Goal: Task Accomplishment & Management: Manage account settings

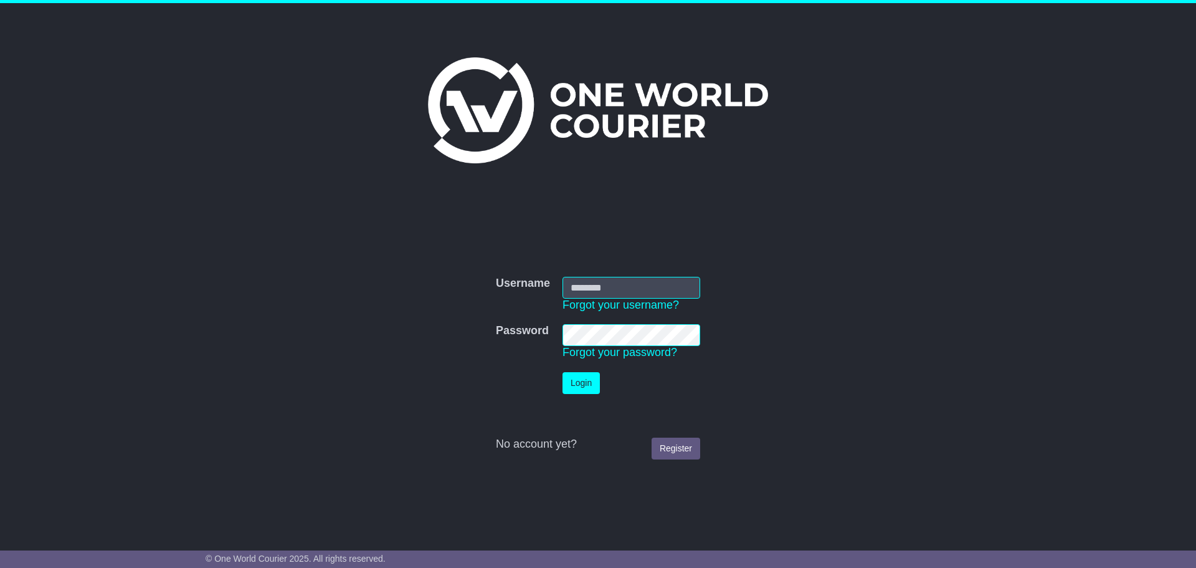
type input "**********"
click at [584, 388] on button "Login" at bounding box center [581, 383] width 37 height 22
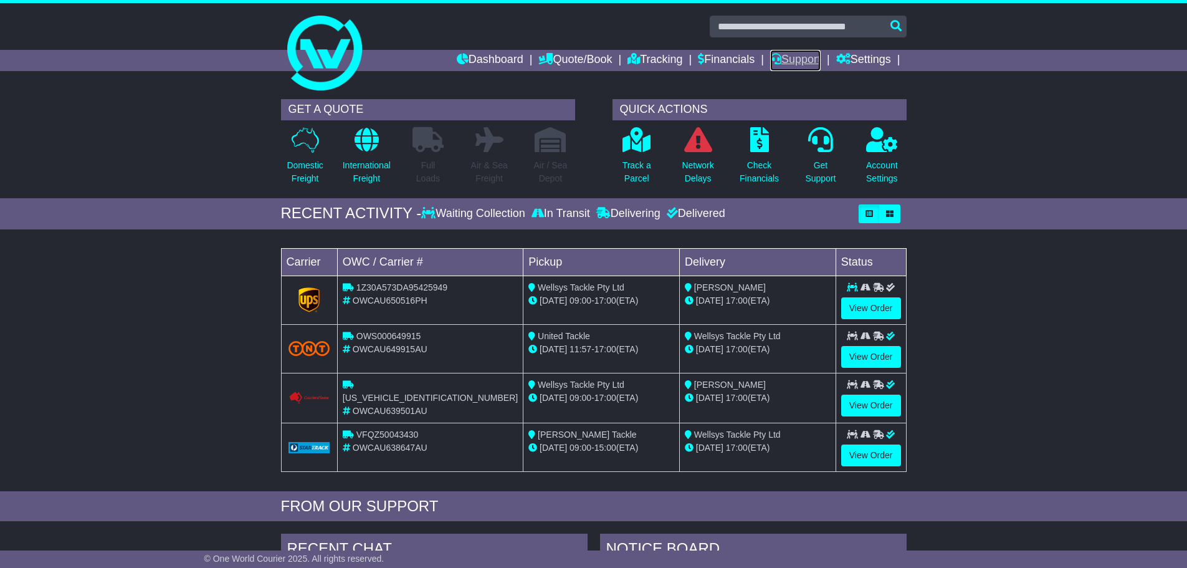
click at [804, 59] on link "Support" at bounding box center [795, 60] width 50 height 21
